Goal: Use online tool/utility: Use online tool/utility

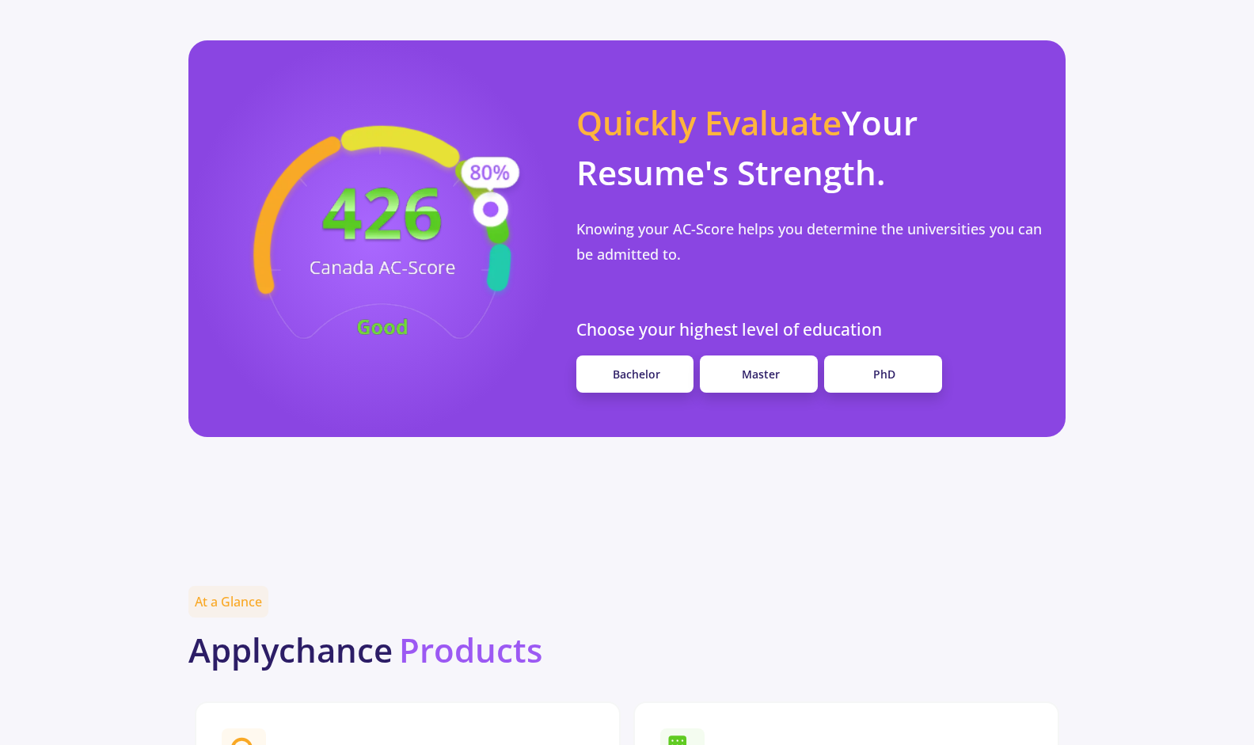
scroll to position [1337, 0]
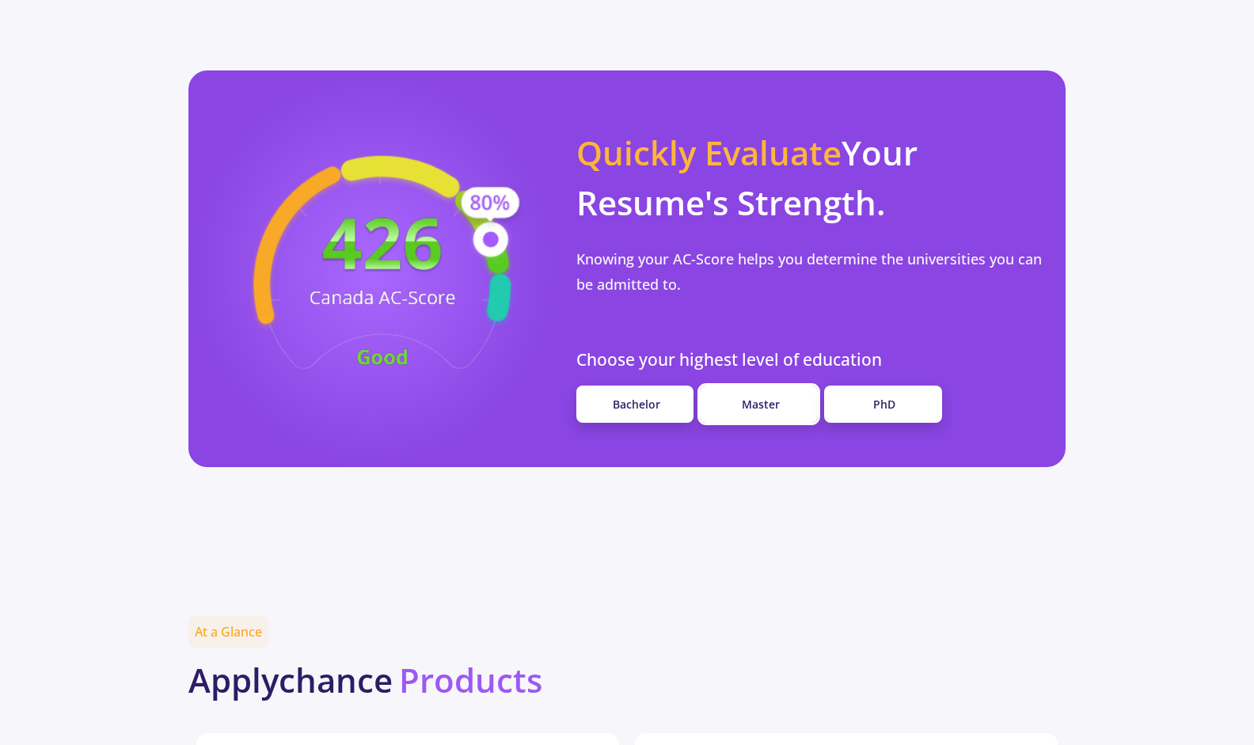
click at [766, 386] on link "Master" at bounding box center [759, 404] width 118 height 37
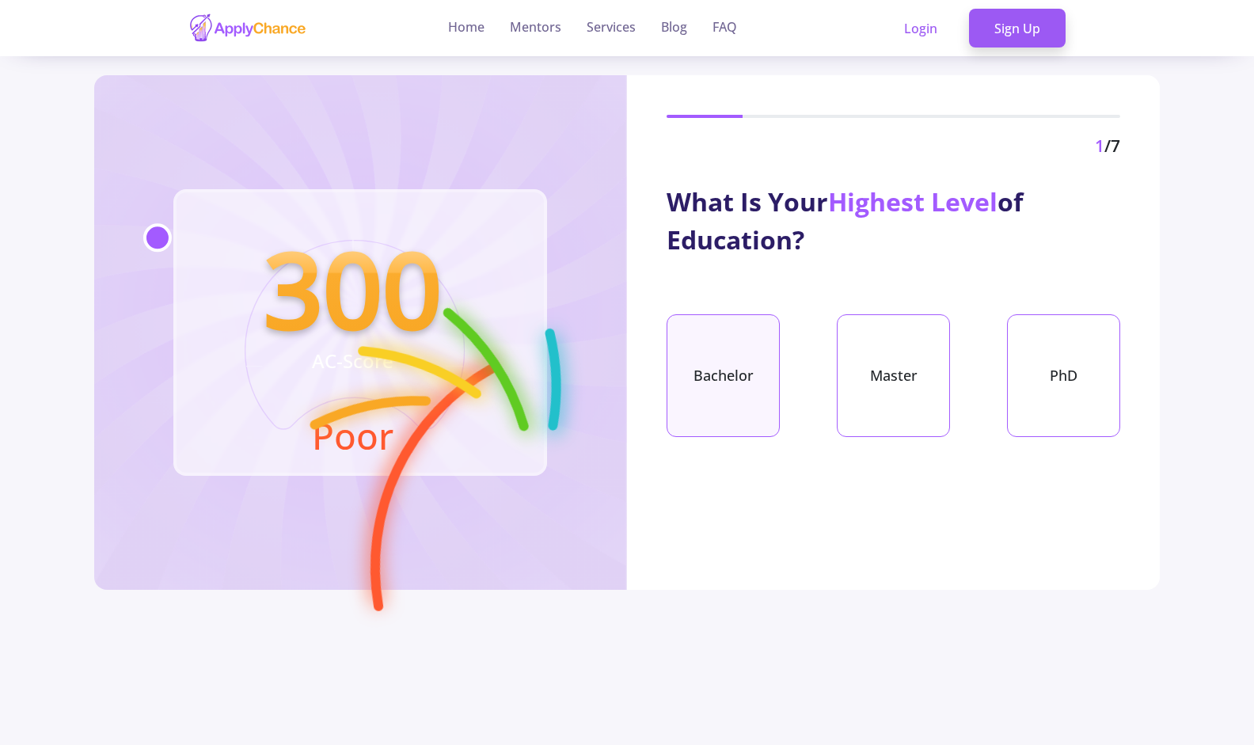
click at [700, 371] on div "Bachelor" at bounding box center [723, 375] width 113 height 123
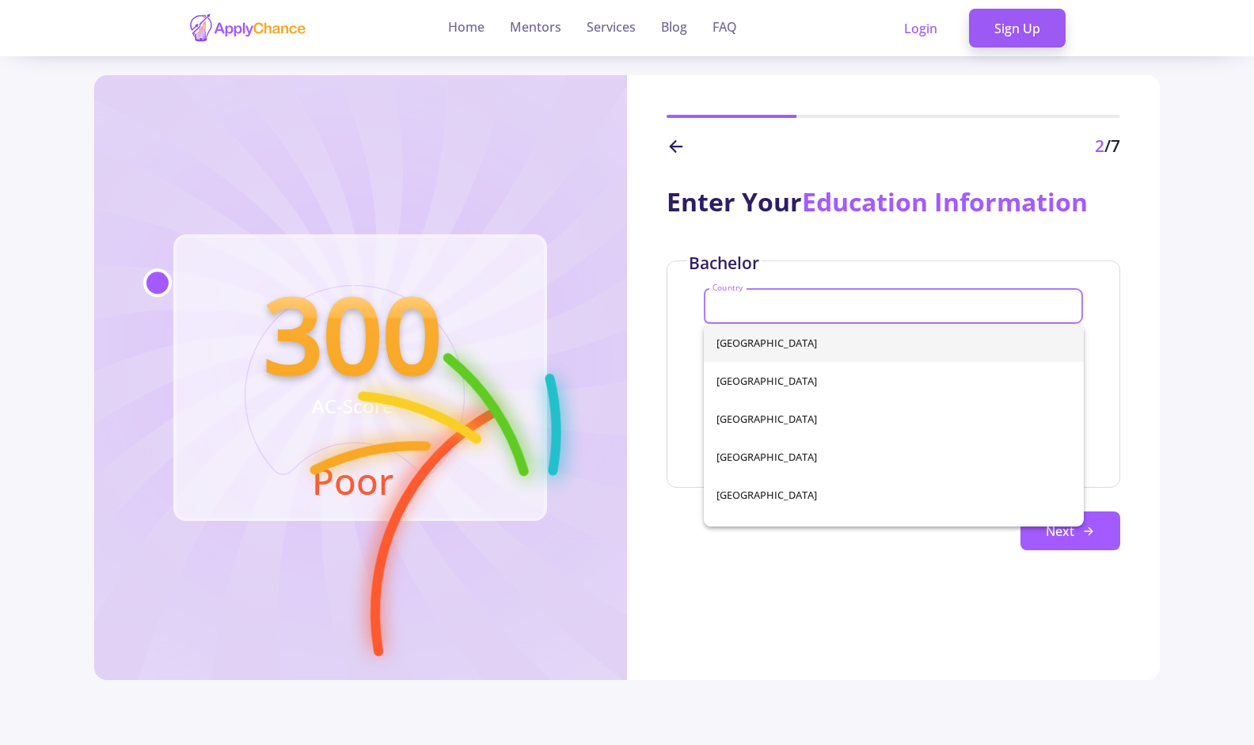
click at [754, 312] on input "Country" at bounding box center [896, 307] width 368 height 14
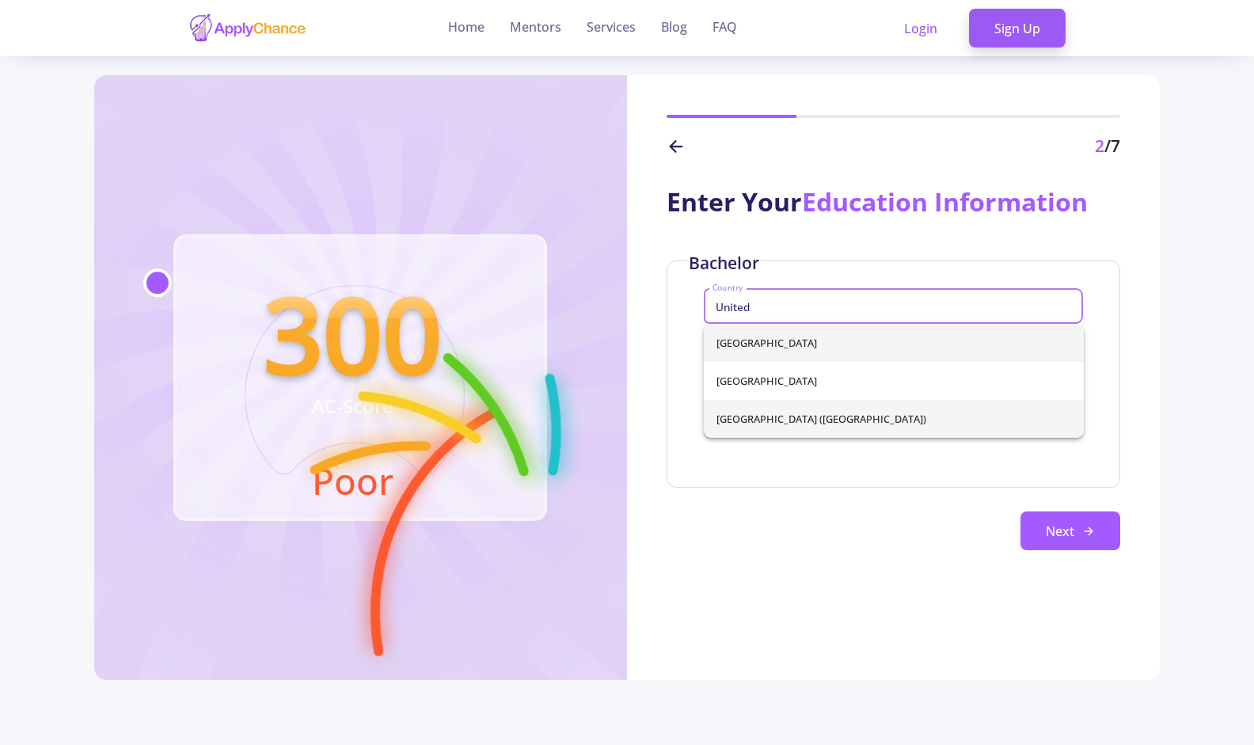
click at [753, 405] on span "[GEOGRAPHIC_DATA] ([GEOGRAPHIC_DATA])" at bounding box center [894, 419] width 355 height 38
type input "[GEOGRAPHIC_DATA] ([GEOGRAPHIC_DATA])"
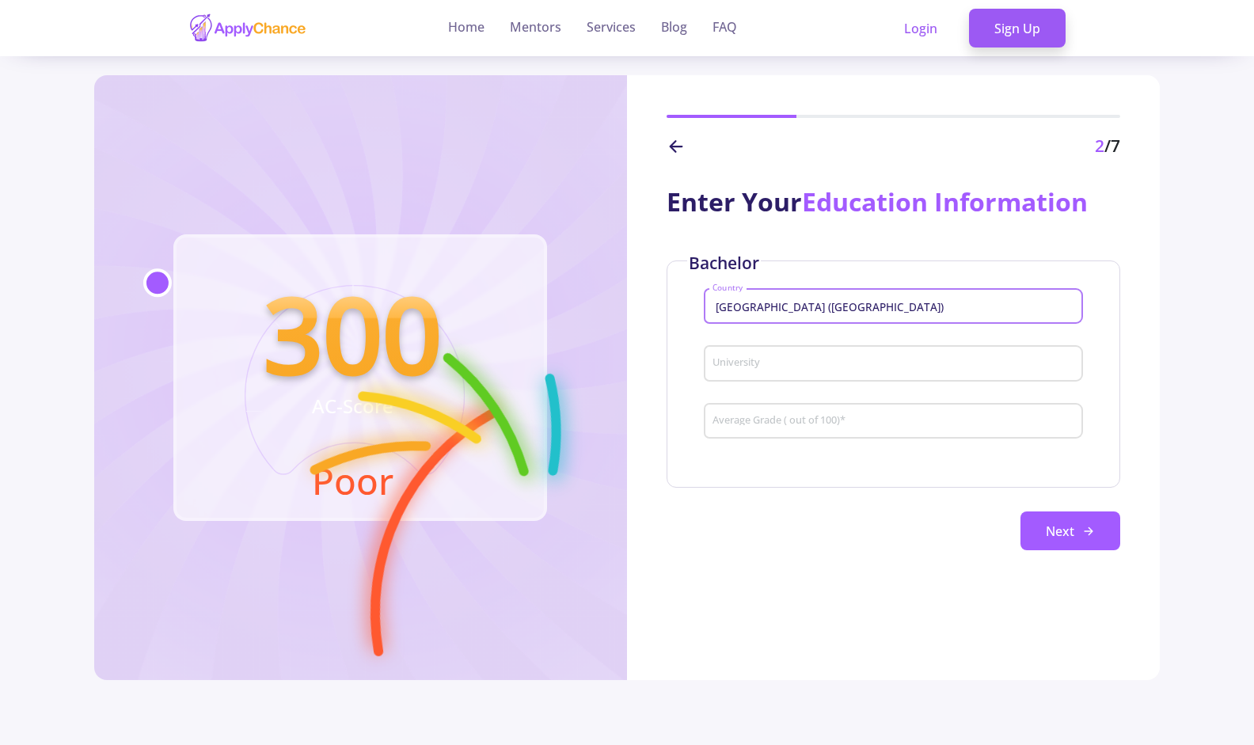
click at [750, 366] on input "University" at bounding box center [896, 364] width 368 height 14
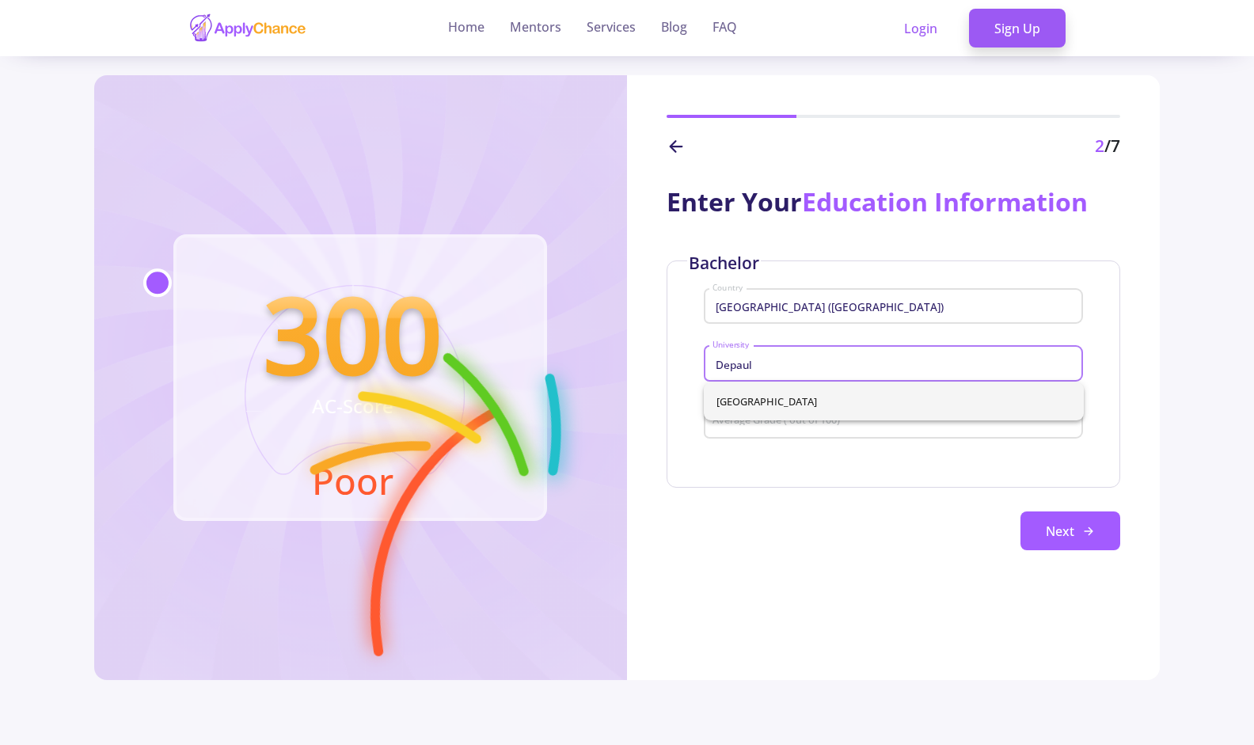
type input "Depaul"
click at [761, 401] on div "[GEOGRAPHIC_DATA]" at bounding box center [894, 401] width 380 height 38
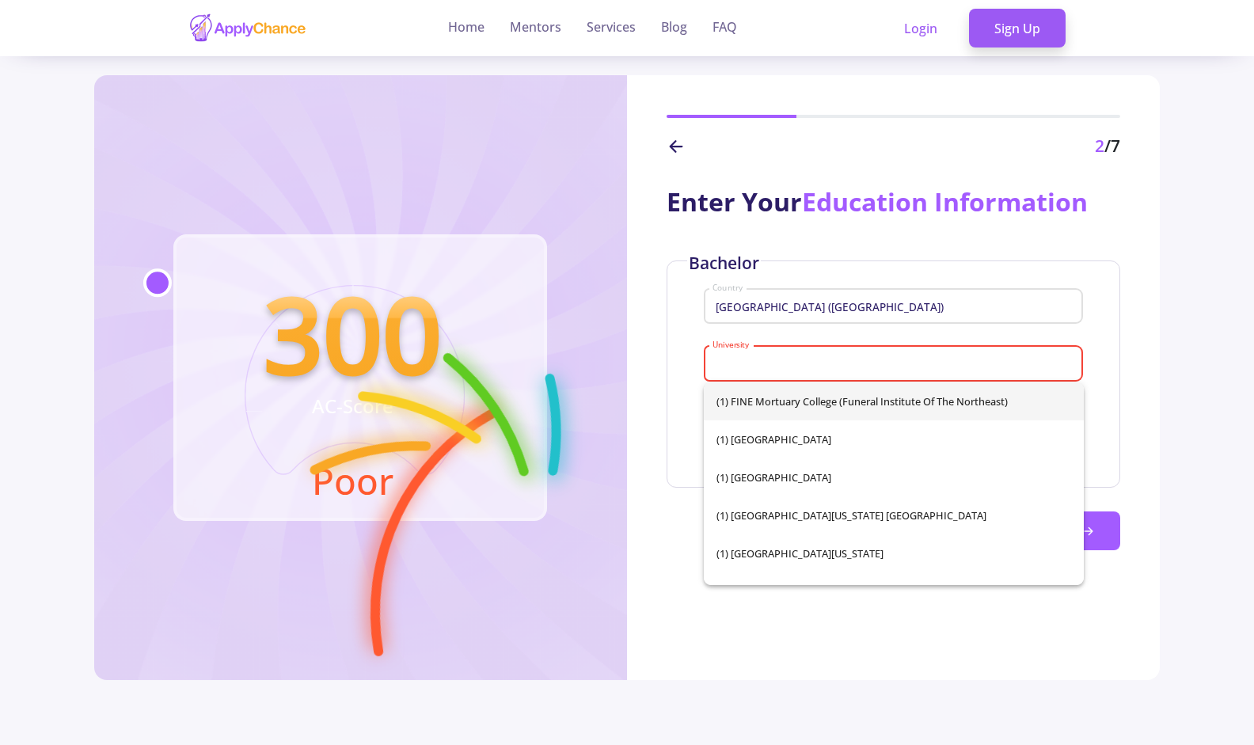
click at [747, 375] on div "University" at bounding box center [894, 360] width 364 height 41
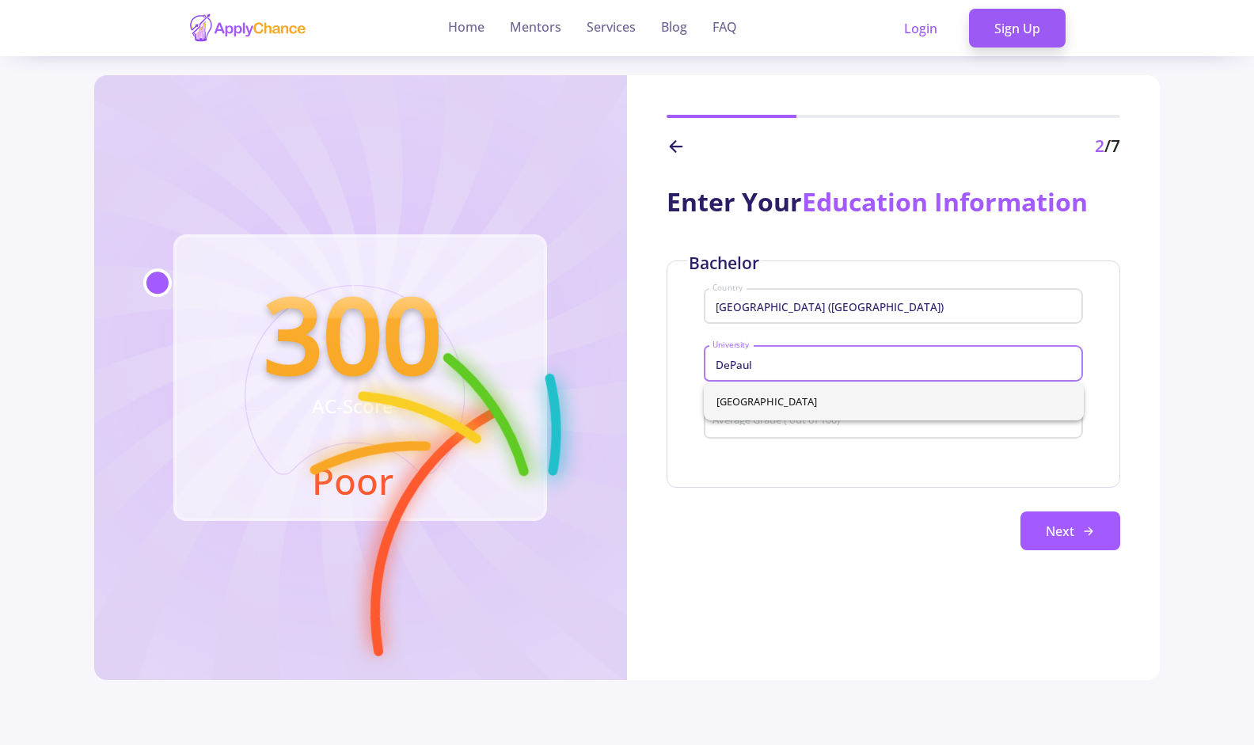
type input "DePaul"
click at [757, 405] on div "[GEOGRAPHIC_DATA]" at bounding box center [894, 401] width 380 height 38
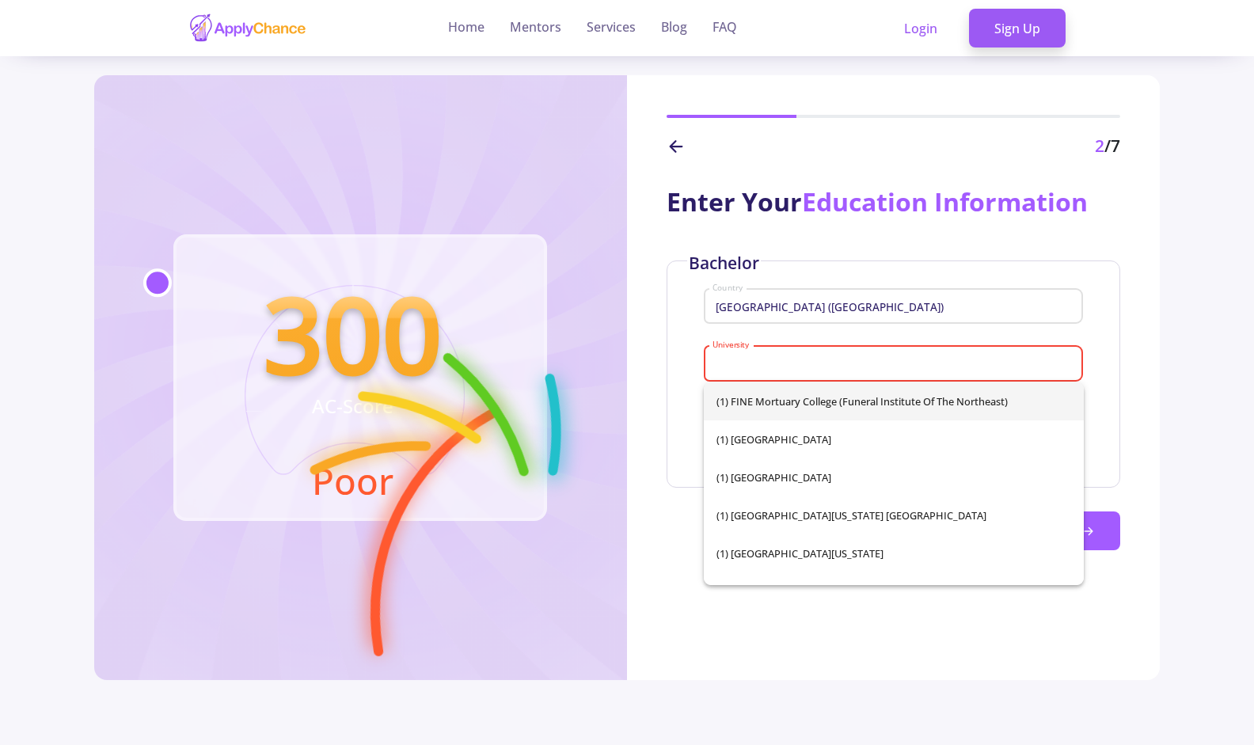
click at [1200, 438] on section "300 AC-Score Poor 2 /7 Enter Your Education Information Bachelor [GEOGRAPHIC_DA…" at bounding box center [627, 447] width 1254 height 745
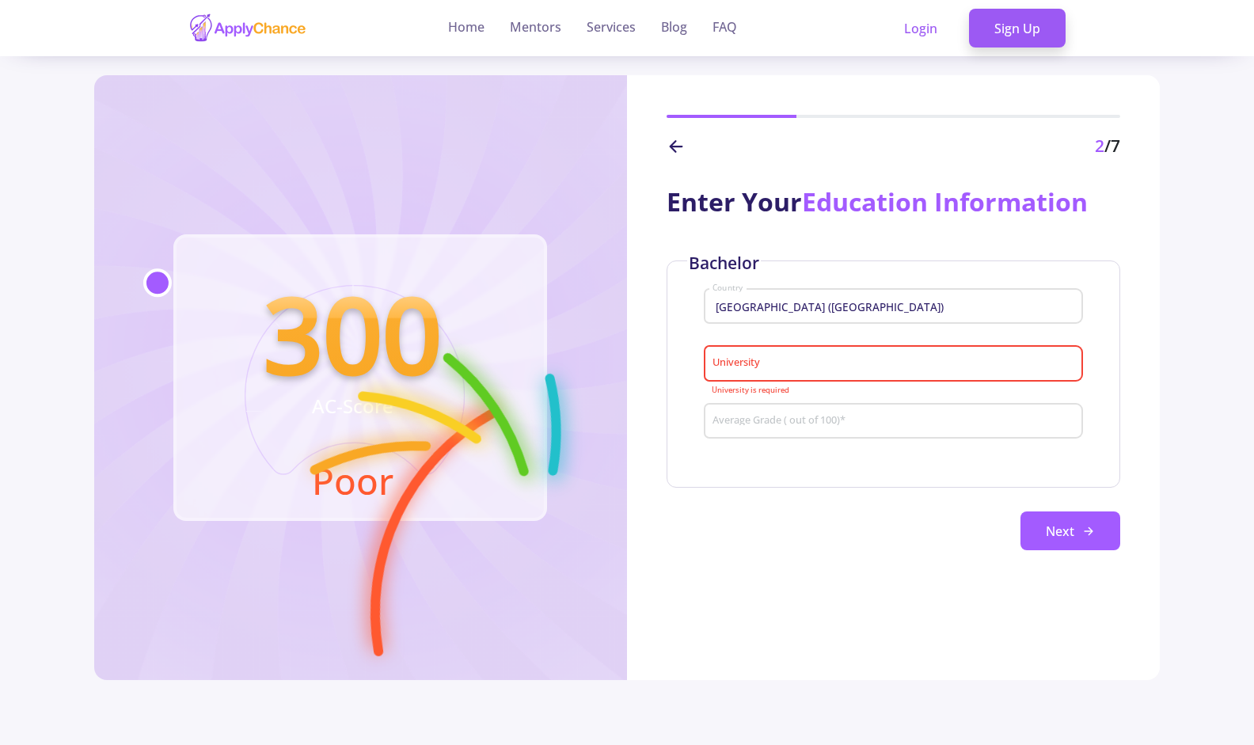
click at [951, 355] on div "University" at bounding box center [894, 360] width 364 height 41
type input "[GEOGRAPHIC_DATA]"
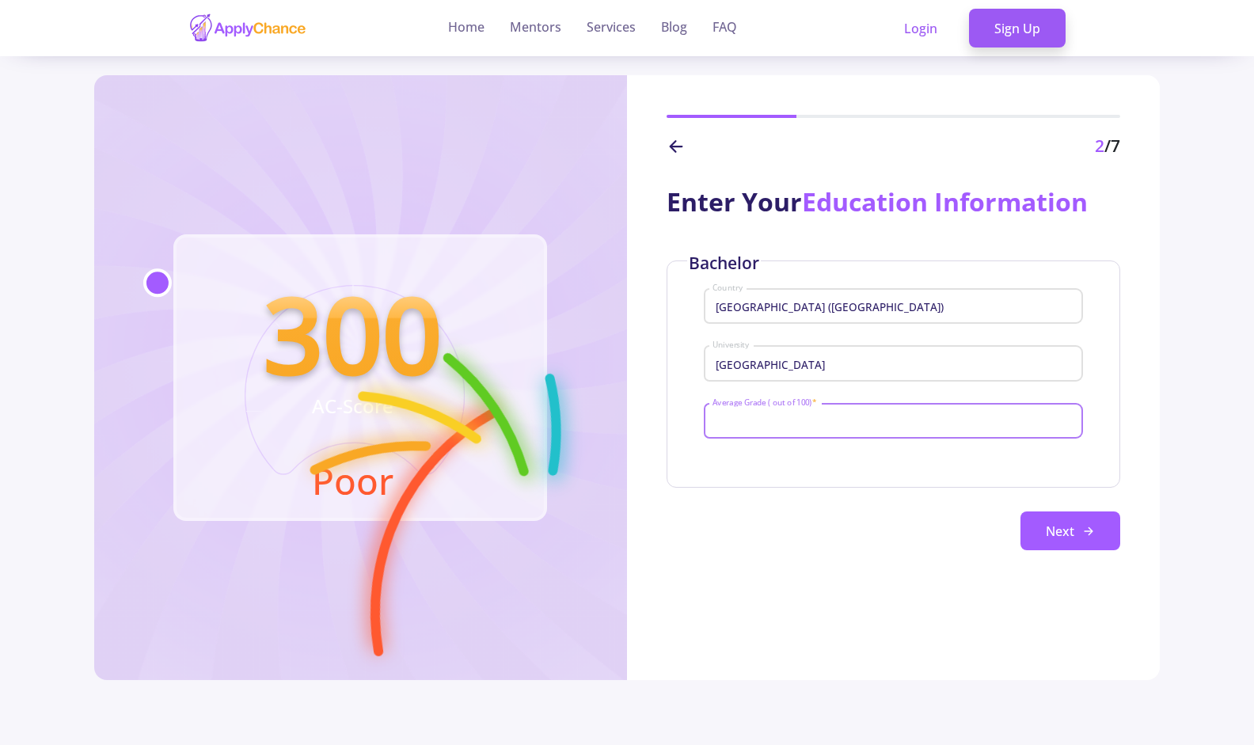
click at [832, 423] on input "Average Grade ( out of 100) *" at bounding box center [896, 422] width 368 height 14
type input "84"
click at [1067, 529] on button "Next" at bounding box center [1071, 532] width 100 height 40
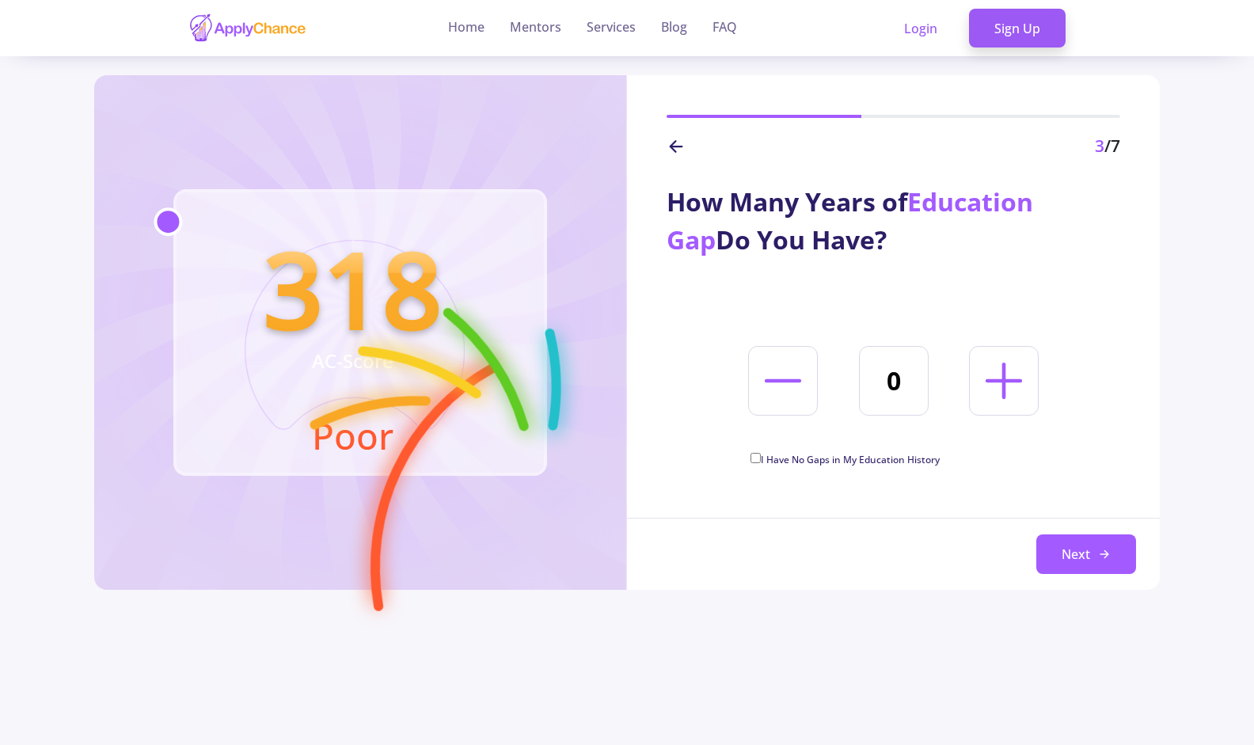
click at [856, 462] on span "I Have No Gaps in My Education History" at bounding box center [850, 459] width 179 height 13
click at [761, 462] on input "I Have No Gaps in My Education History" at bounding box center [756, 458] width 10 height 10
checkbox input "true"
click at [1067, 552] on button "Next" at bounding box center [1087, 554] width 100 height 40
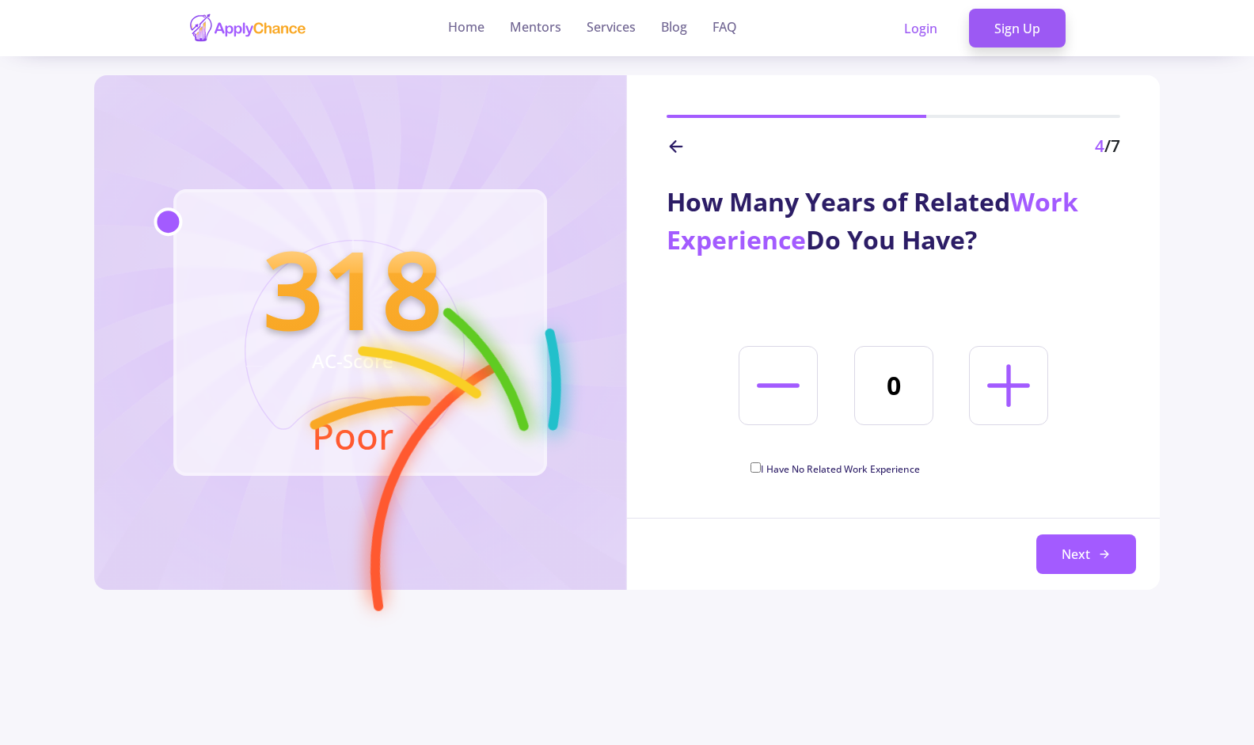
click at [999, 397] on icon at bounding box center [1009, 386] width 68 height 68
click at [998, 397] on icon at bounding box center [1009, 386] width 68 height 68
type input "4"
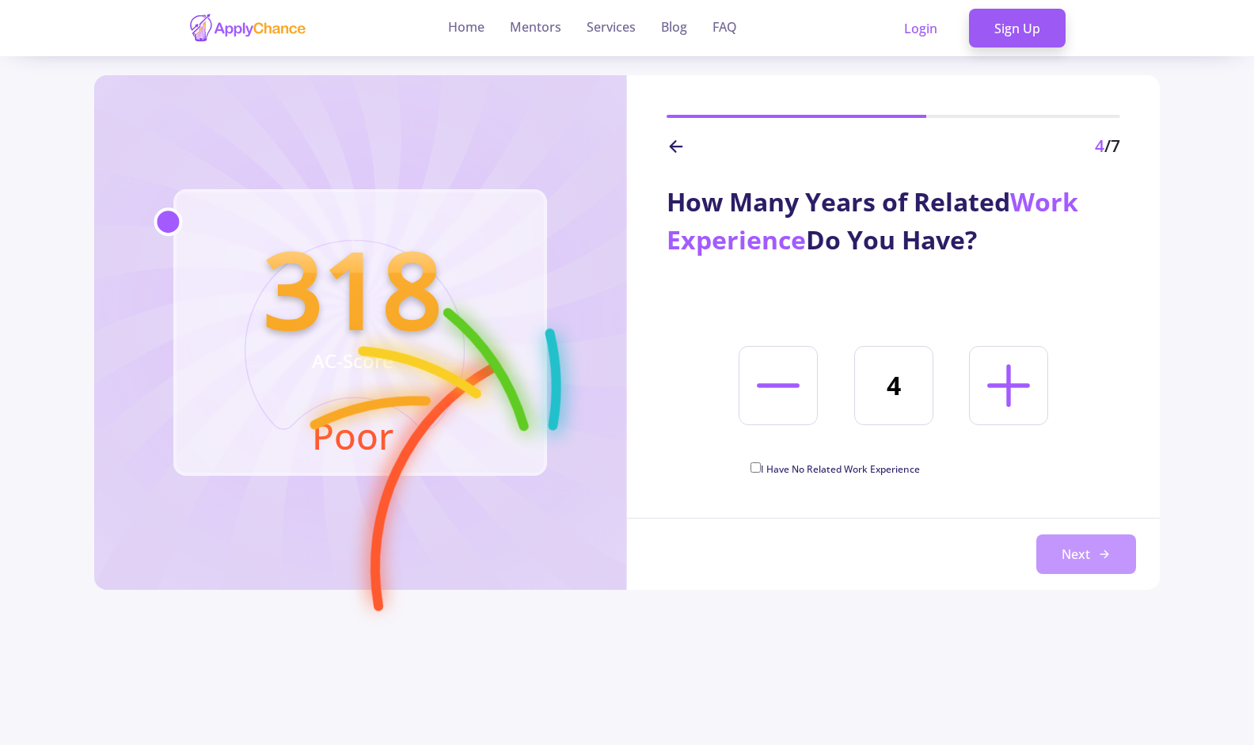
click at [1075, 567] on button "Next" at bounding box center [1087, 554] width 100 height 40
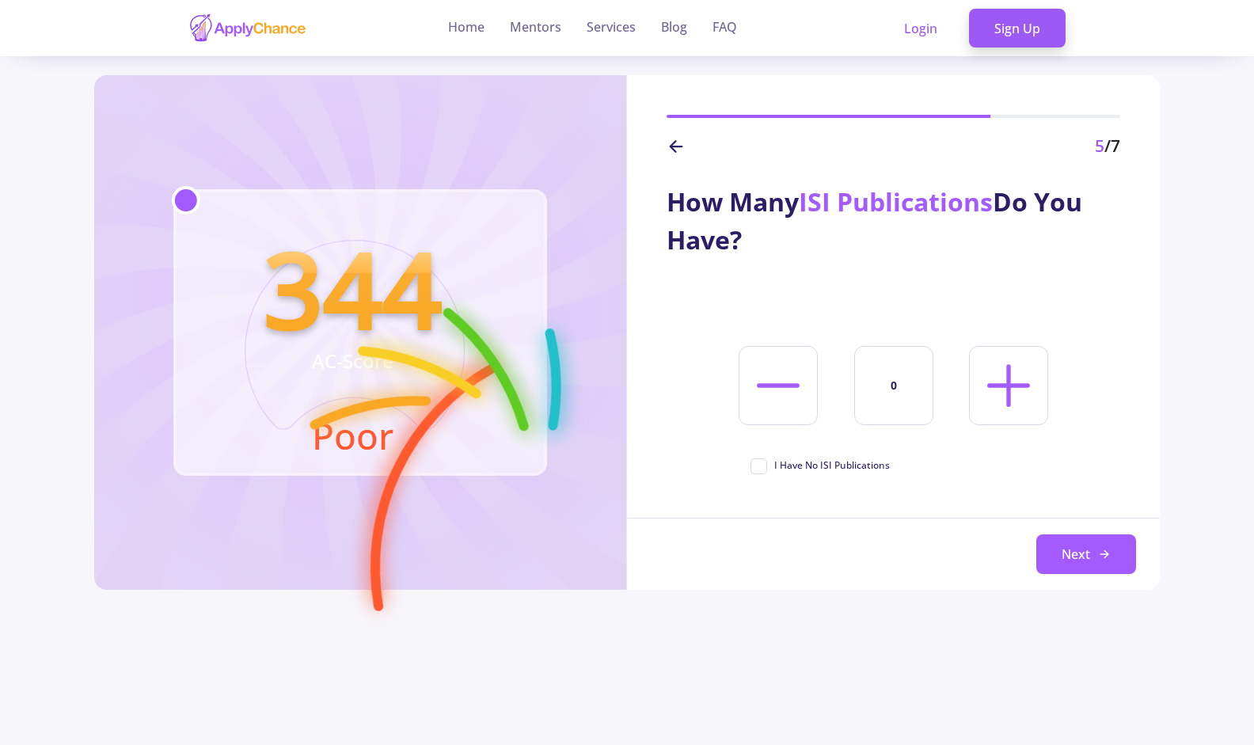
click at [778, 466] on span "I Have No ISI Publications" at bounding box center [832, 465] width 116 height 14
click at [761, 466] on input "I Have No ISI Publications" at bounding box center [756, 463] width 10 height 10
checkbox input "true"
click at [1059, 565] on button "Next" at bounding box center [1087, 554] width 100 height 40
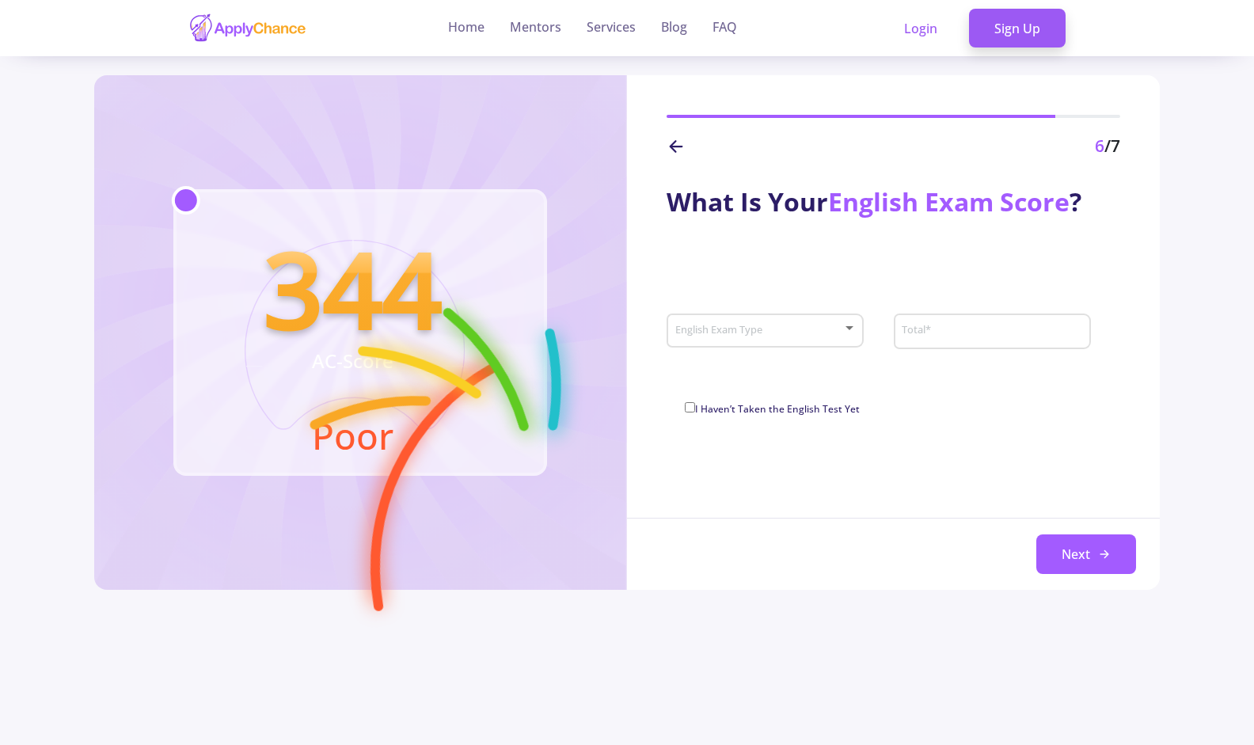
click at [783, 334] on span at bounding box center [761, 330] width 164 height 11
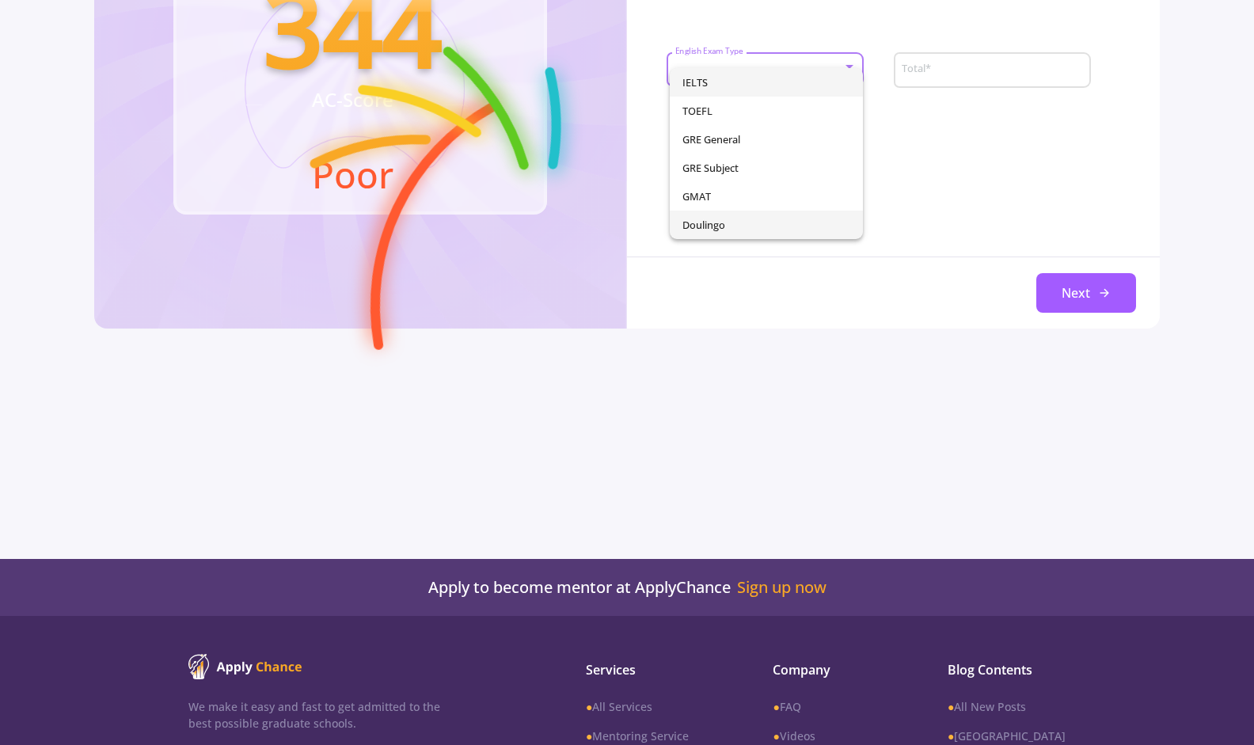
scroll to position [263, 0]
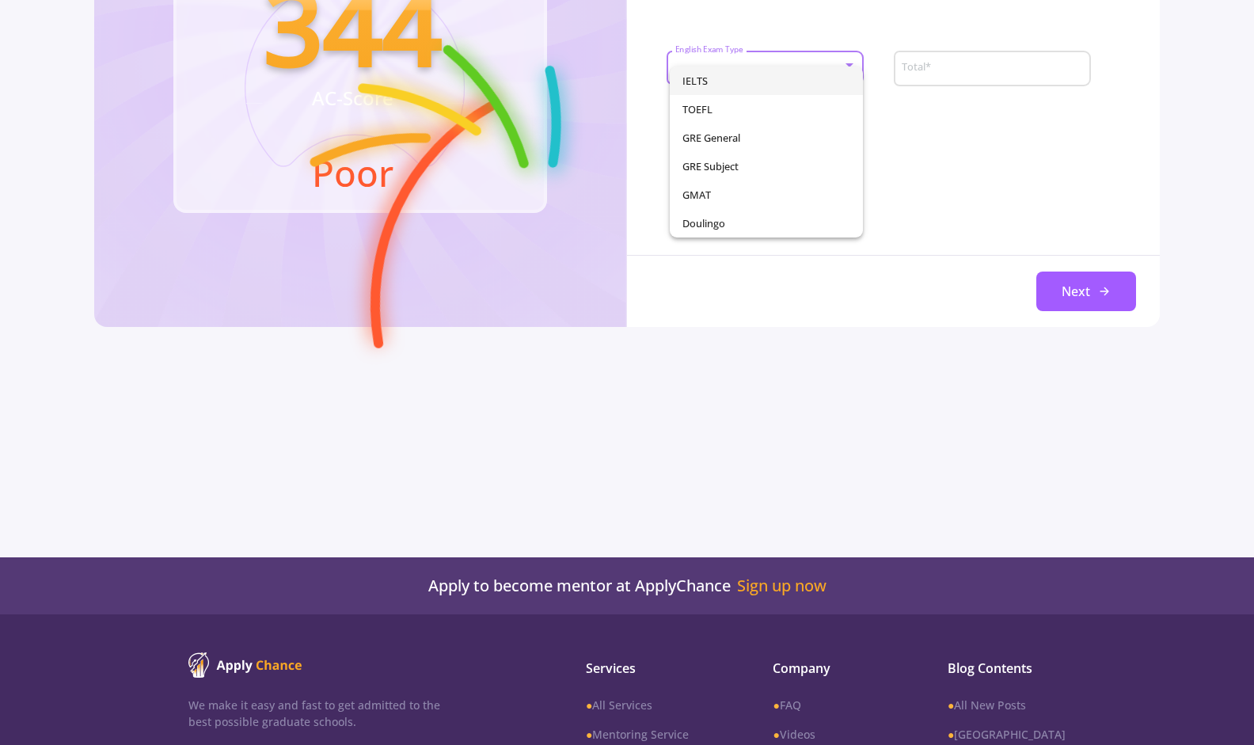
click at [922, 230] on div at bounding box center [627, 372] width 1254 height 745
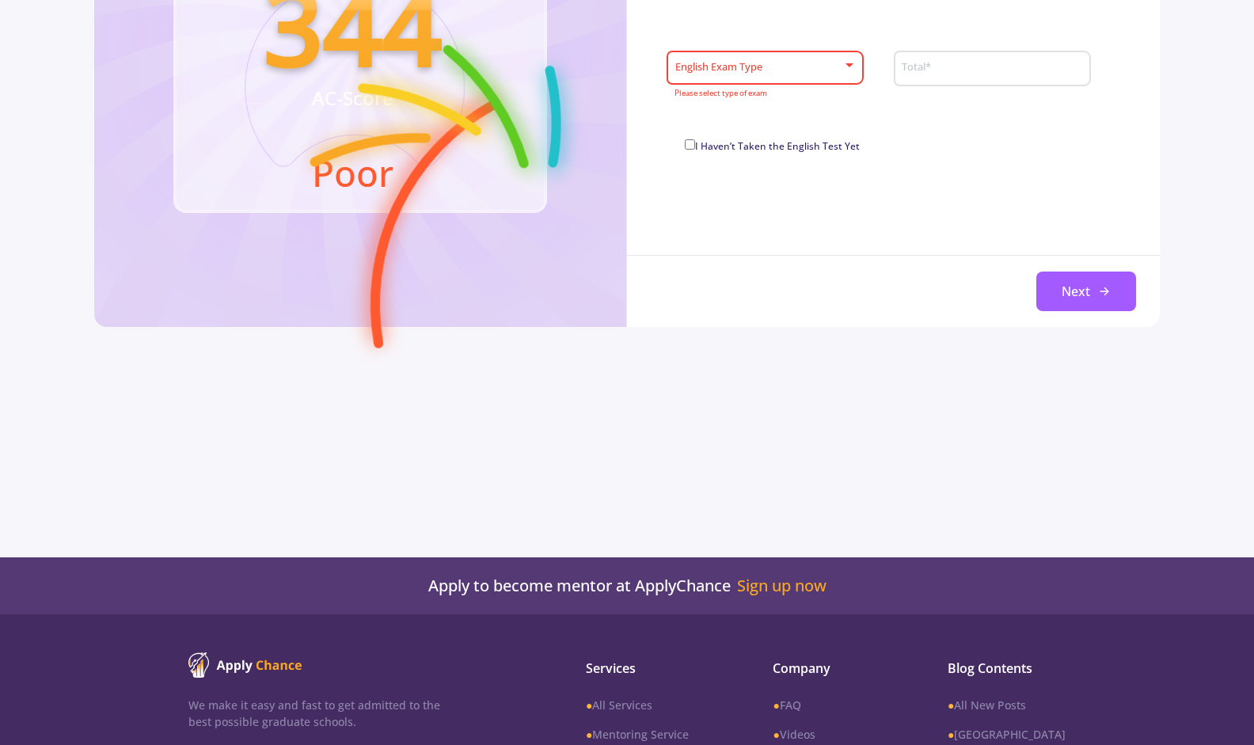
click at [787, 152] on span "I Haven’t Taken the English Test Yet" at bounding box center [777, 145] width 165 height 13
click at [695, 150] on input "I Haven’t Taken the English Test Yet" at bounding box center [690, 144] width 10 height 10
checkbox input "true"
type input "0"
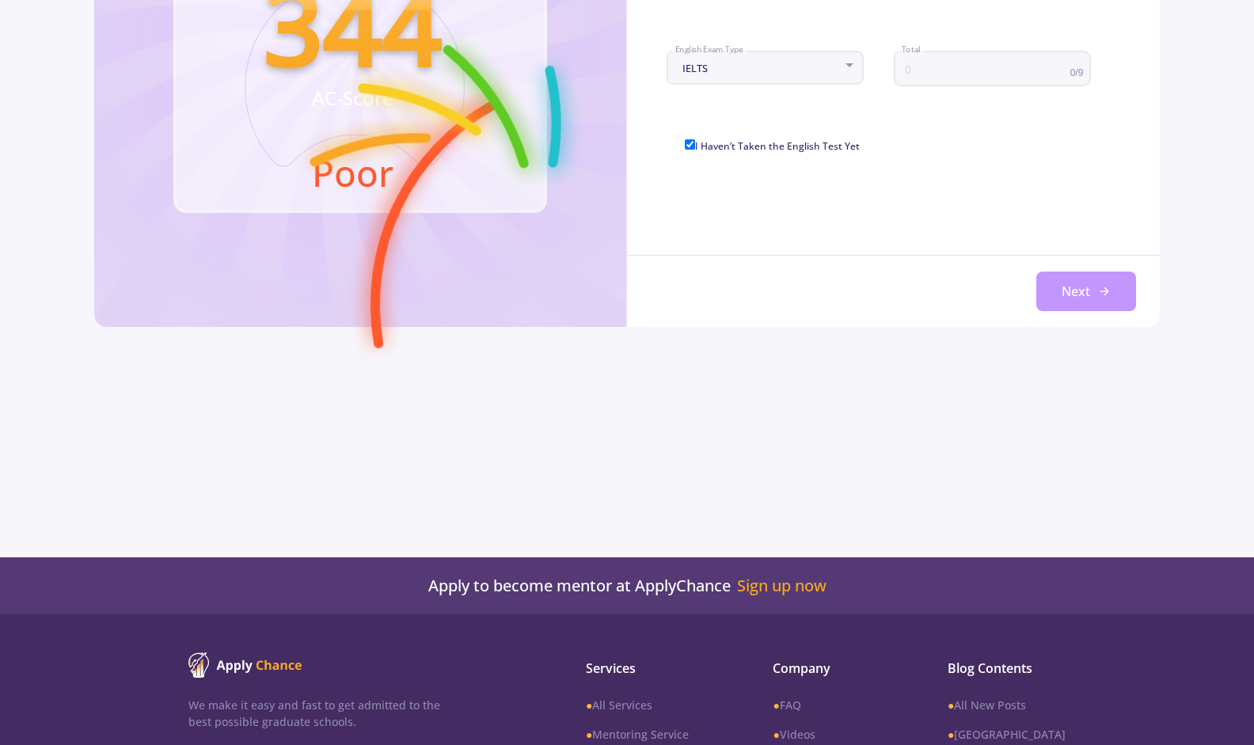
click at [1059, 306] on button "Next" at bounding box center [1087, 292] width 100 height 40
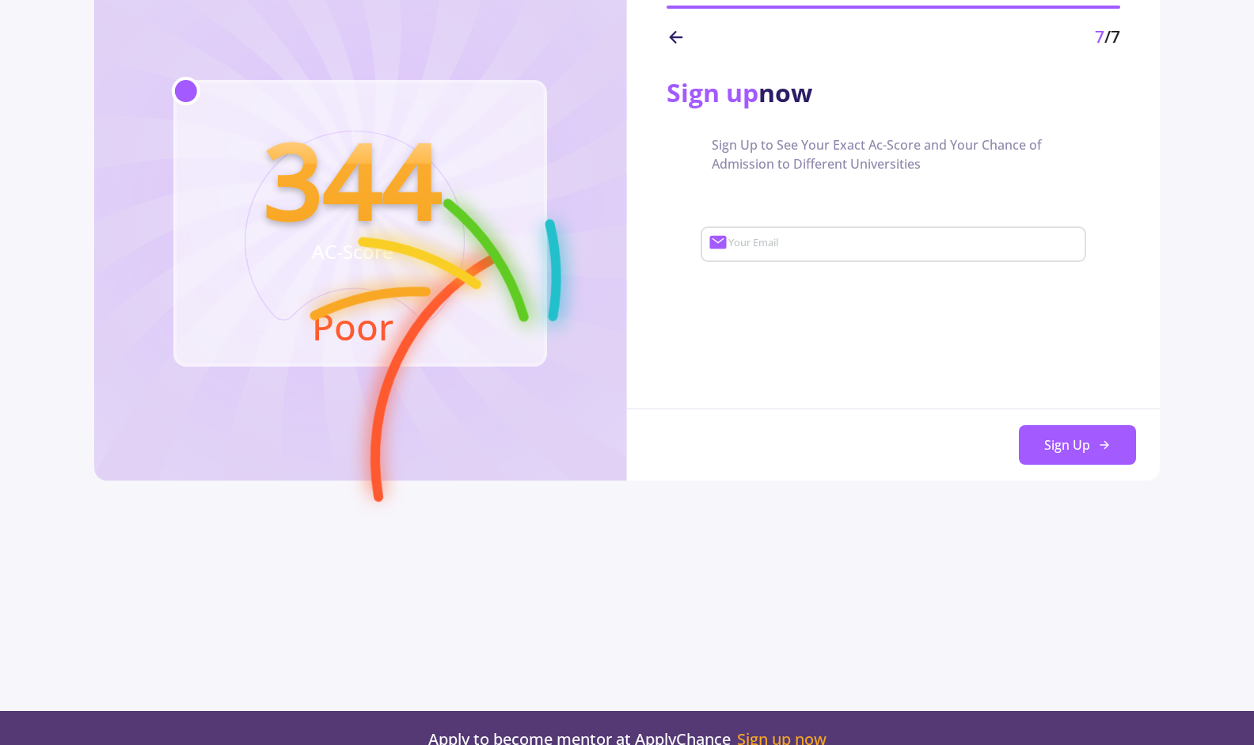
scroll to position [0, 0]
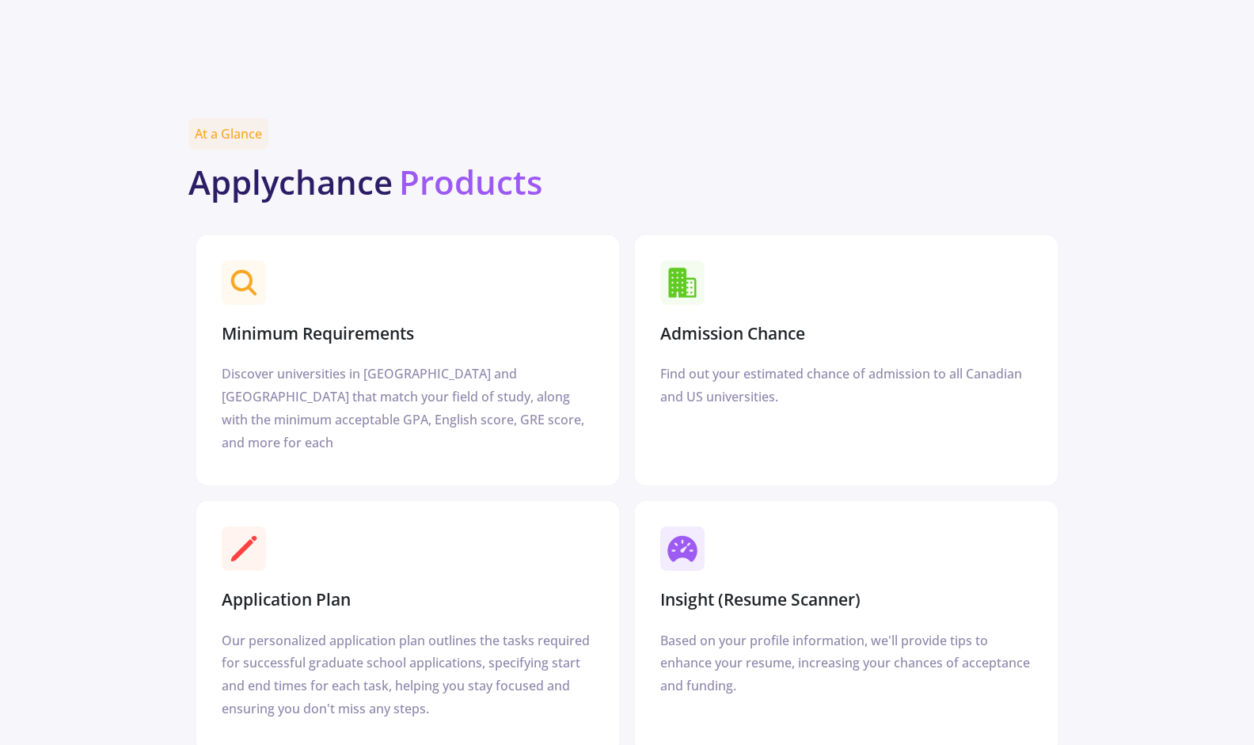
scroll to position [1771, 0]
